Goal: Find specific page/section: Find specific page/section

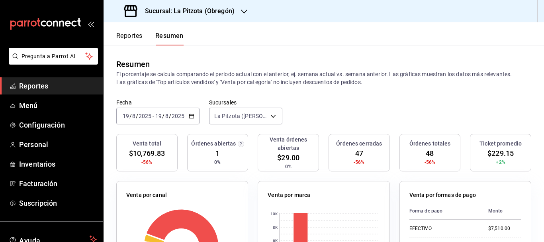
click at [182, 14] on h3 "Sucursal: La Pitzota (Obregón)" at bounding box center [187, 11] width 96 height 10
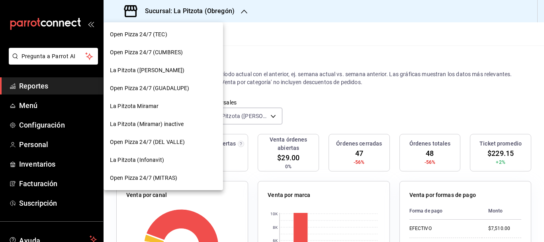
click at [325, 54] on div at bounding box center [272, 121] width 544 height 242
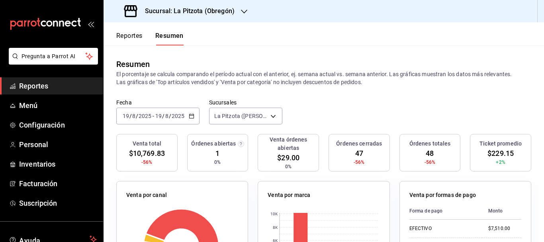
click at [196, 14] on h3 "Sucursal: La Pitzota (Obregón)" at bounding box center [187, 11] width 96 height 10
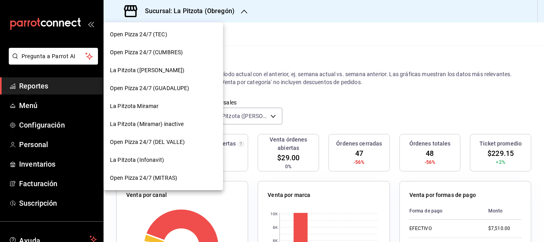
click at [160, 155] on div "La Pitzota (Infonavit)" at bounding box center [163, 160] width 119 height 18
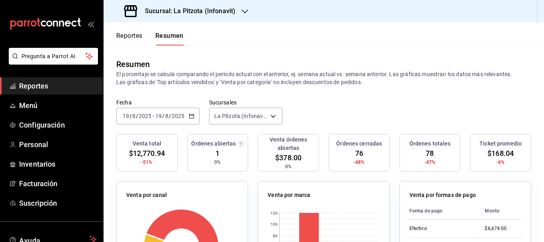
click at [173, 20] on div "Sucursal: La Pitzota (Infonavit)" at bounding box center [180, 11] width 141 height 22
